Goal: Transaction & Acquisition: Obtain resource

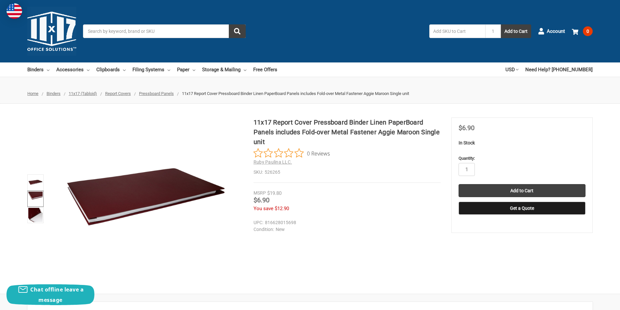
click at [31, 196] on img at bounding box center [35, 199] width 14 height 14
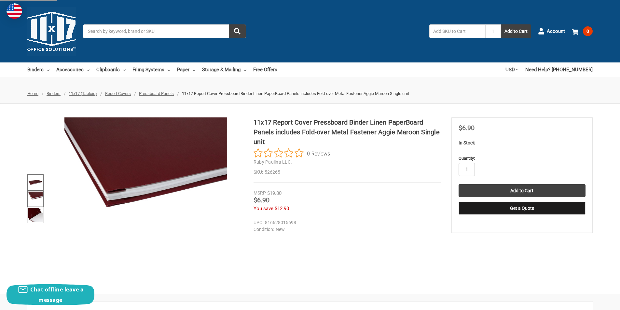
click at [33, 180] on img at bounding box center [35, 182] width 14 height 14
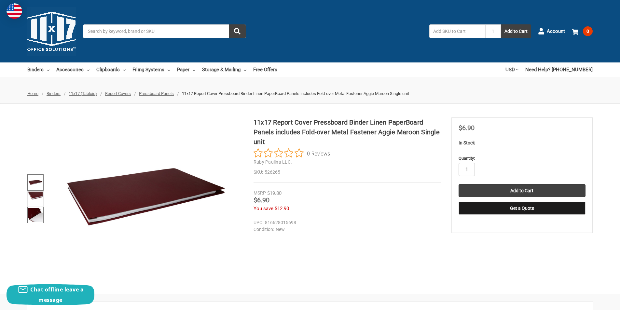
click at [34, 214] on img at bounding box center [35, 215] width 14 height 14
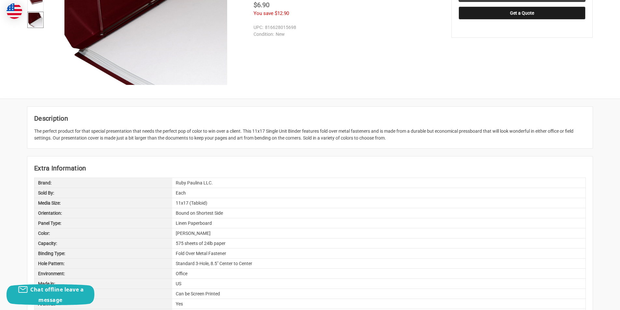
scroll to position [33, 0]
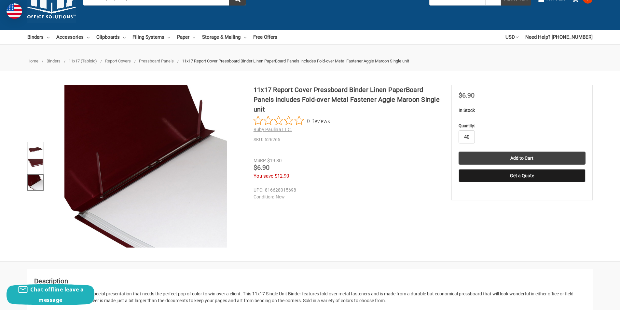
type input "40"
click at [441, 248] on div "11x17 Report Cover Pressboard Binder Linen PaperBoard Panels includes Fold-over…" at bounding box center [310, 166] width 620 height 190
click at [512, 176] on button "Get a Quote" at bounding box center [522, 175] width 127 height 13
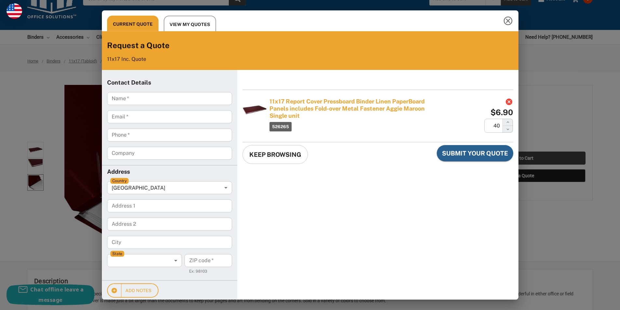
click at [139, 91] on div "Contact Details Name   * Name * Email   * Email * Phone   * Phone * Company Com…" at bounding box center [169, 188] width 135 height 236
click at [142, 99] on input "Name   *" at bounding box center [169, 98] width 125 height 13
type input "Tyler Gusky"
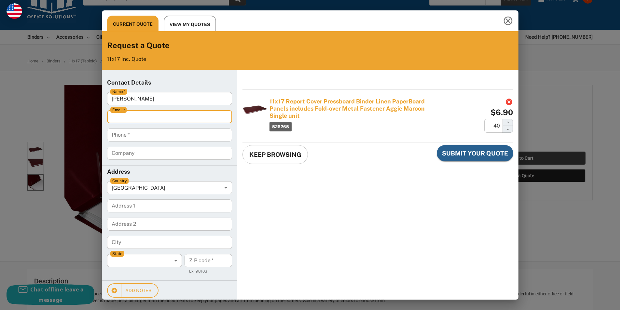
click at [130, 117] on input "Email   *" at bounding box center [169, 116] width 125 height 13
type input "oh086@stores.fastenal.com"
click at [141, 138] on input "Phone   *" at bounding box center [169, 135] width 125 height 13
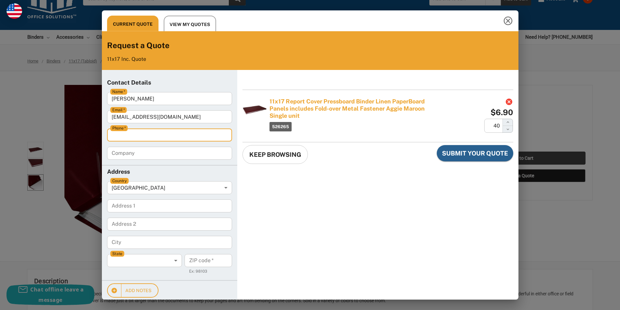
type input "4402043252"
click at [131, 155] on input "Company" at bounding box center [169, 153] width 125 height 13
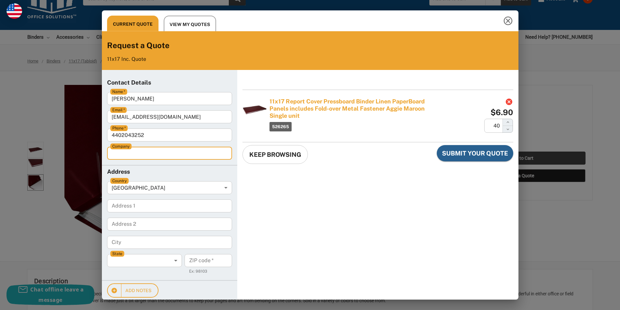
type input "Fastenal Company"
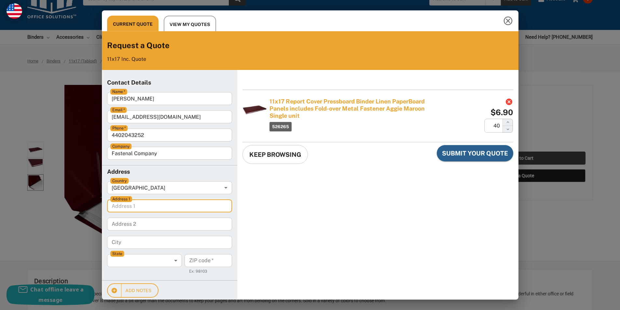
click at [141, 207] on 1 "Address 1" at bounding box center [169, 206] width 125 height 13
type 1 "6801 State Route 60"
click at [149, 228] on 2 "Address 2" at bounding box center [169, 224] width 125 height 13
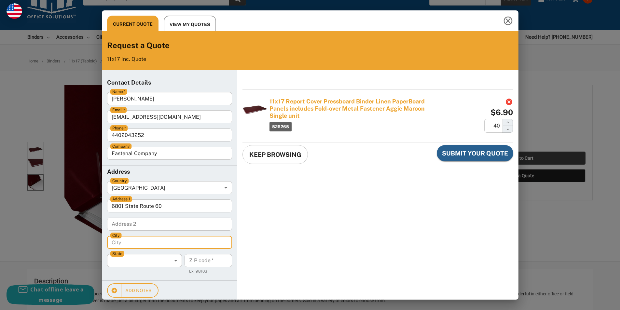
click at [147, 244] on input "City" at bounding box center [169, 242] width 125 height 13
type input "Wakeman"
click at [130, 264] on body "Current Quote View My Quotes Request a Quote 11x17 Inc. Quote Contact Details N…" at bounding box center [310, 155] width 615 height 305
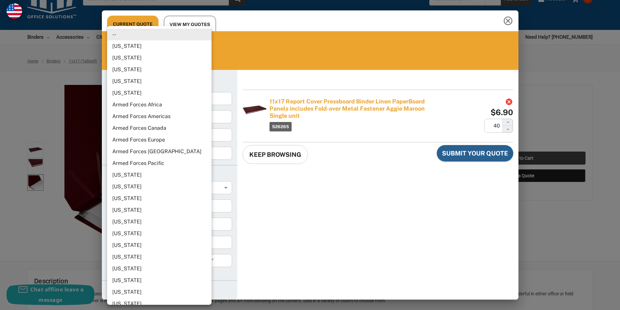
scroll to position [420, 0]
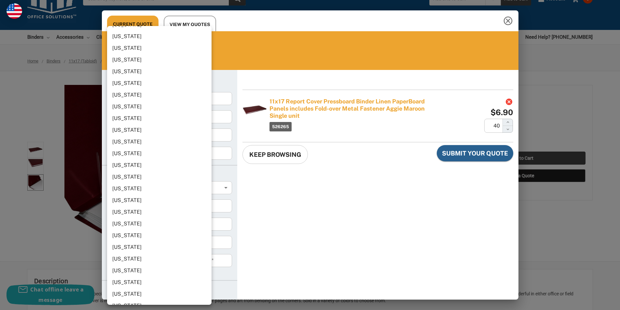
click at [133, 163] on li "Ohio" at bounding box center [161, 165] width 109 height 12
type input "Ohio"
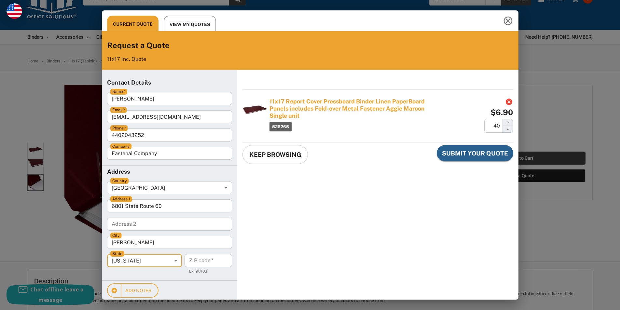
click at [204, 263] on code "ZIP code   *" at bounding box center [209, 260] width 48 height 13
type code "44889"
click at [301, 212] on div "11x17 Report Cover Pressboard Binder Linen PaperBoard Panels includes Fold-over…" at bounding box center [377, 188] width 281 height 236
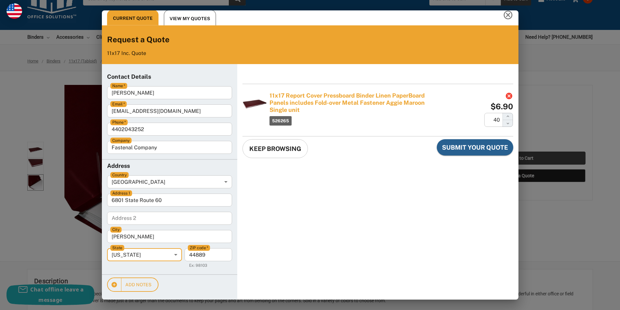
scroll to position [0, 0]
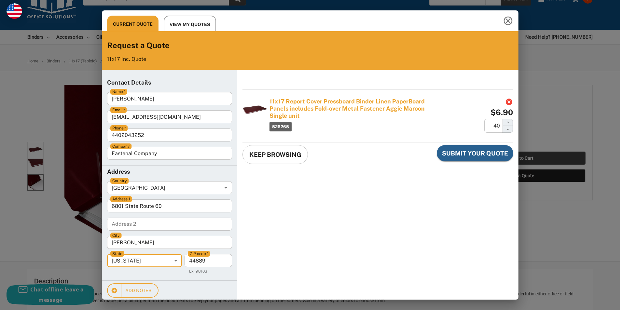
click at [462, 153] on span "Submit Your Quote" at bounding box center [475, 153] width 66 height 8
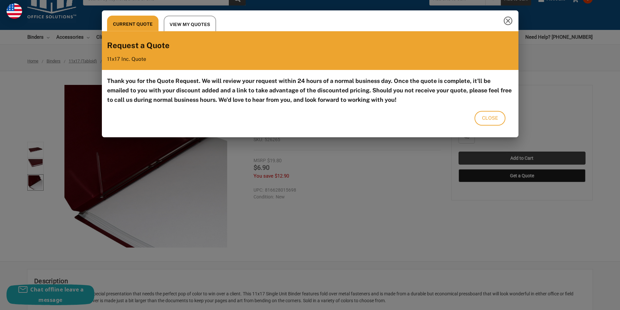
click at [479, 120] on button "Close" at bounding box center [490, 118] width 31 height 14
